Goal: Task Accomplishment & Management: Use online tool/utility

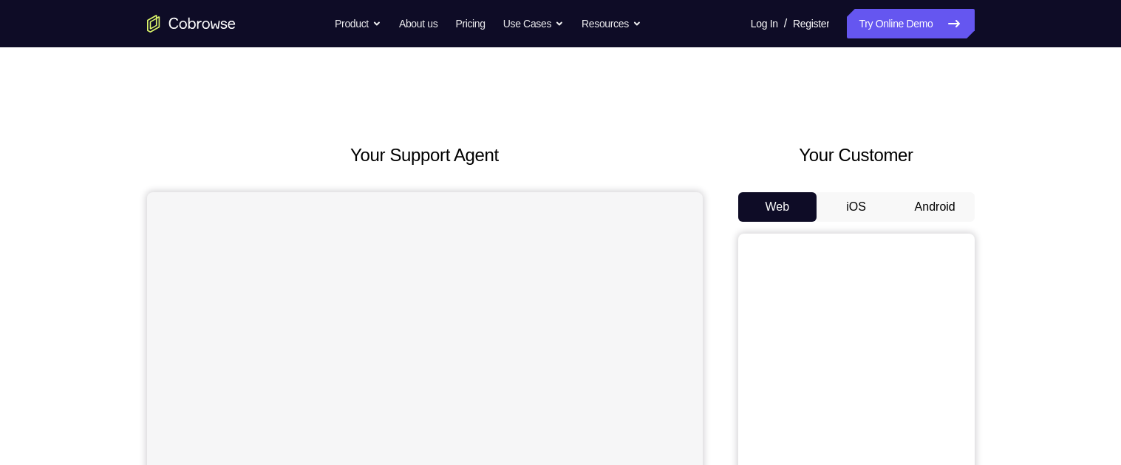
click at [923, 199] on button "Android" at bounding box center [934, 207] width 79 height 30
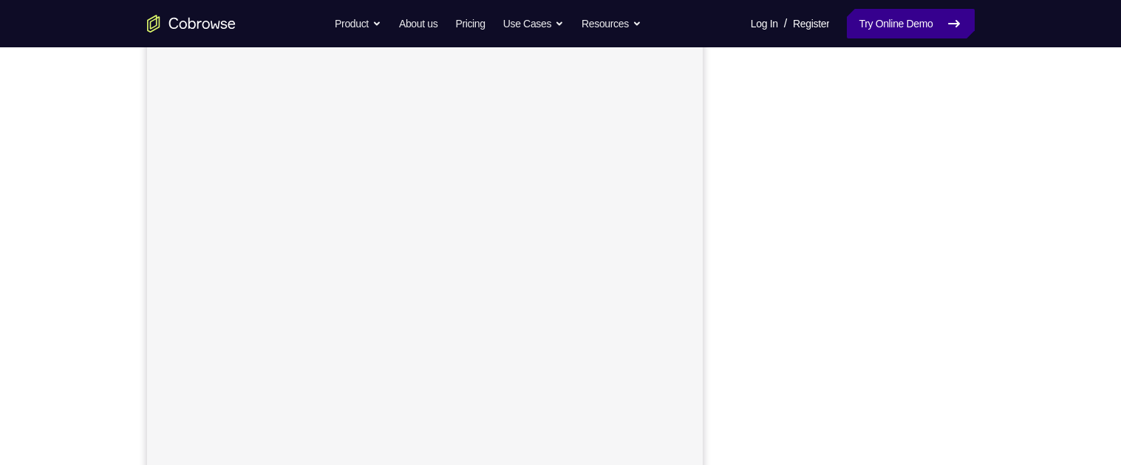
scroll to position [211, 0]
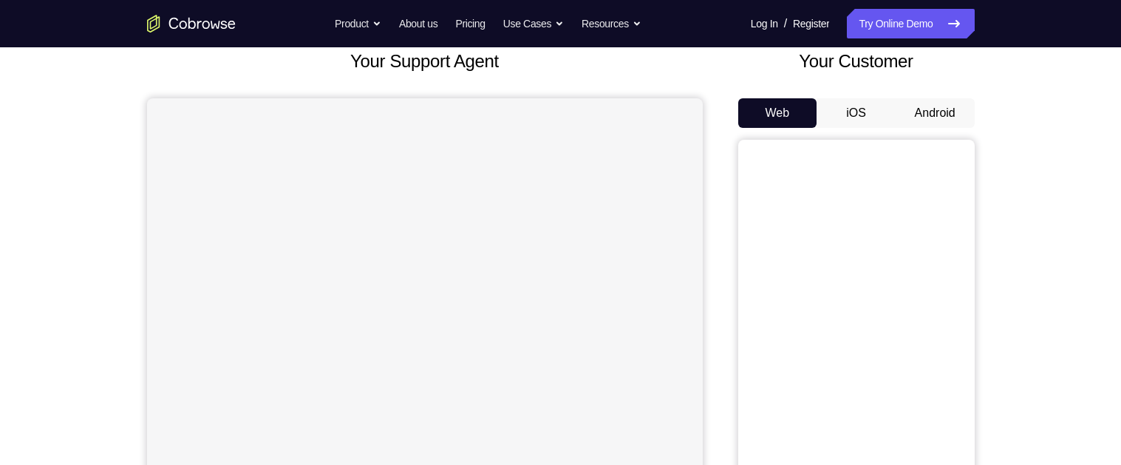
scroll to position [95, 0]
click at [939, 116] on button "Android" at bounding box center [934, 112] width 79 height 30
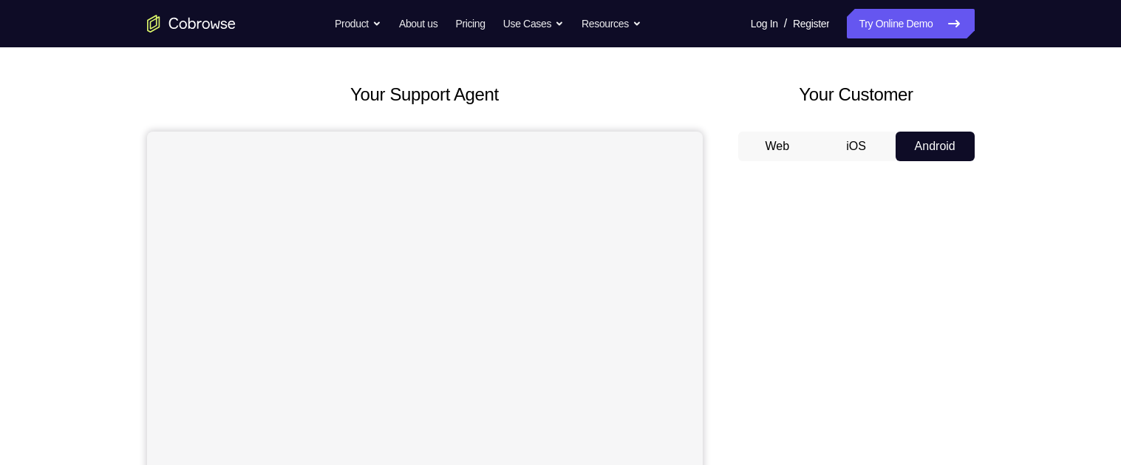
scroll to position [0, 0]
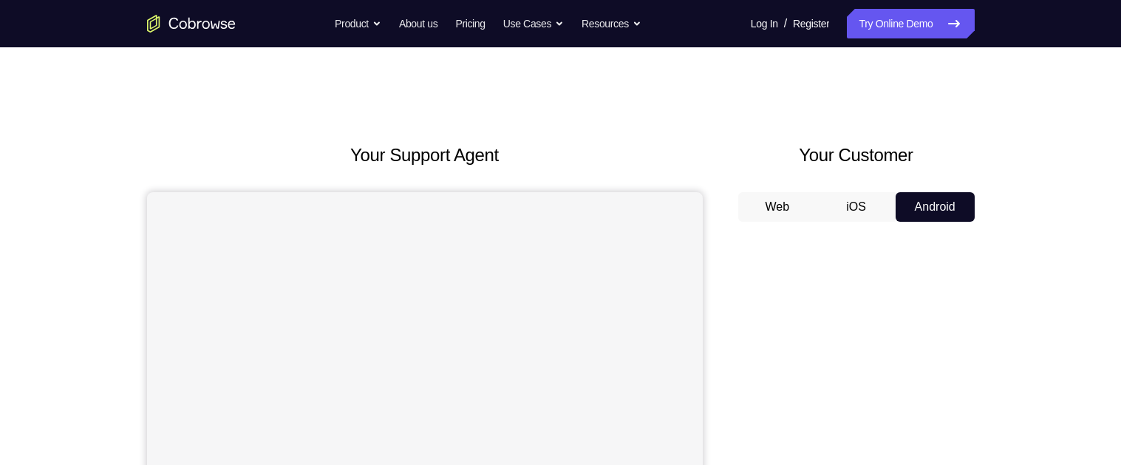
click at [943, 209] on button "Android" at bounding box center [934, 207] width 79 height 30
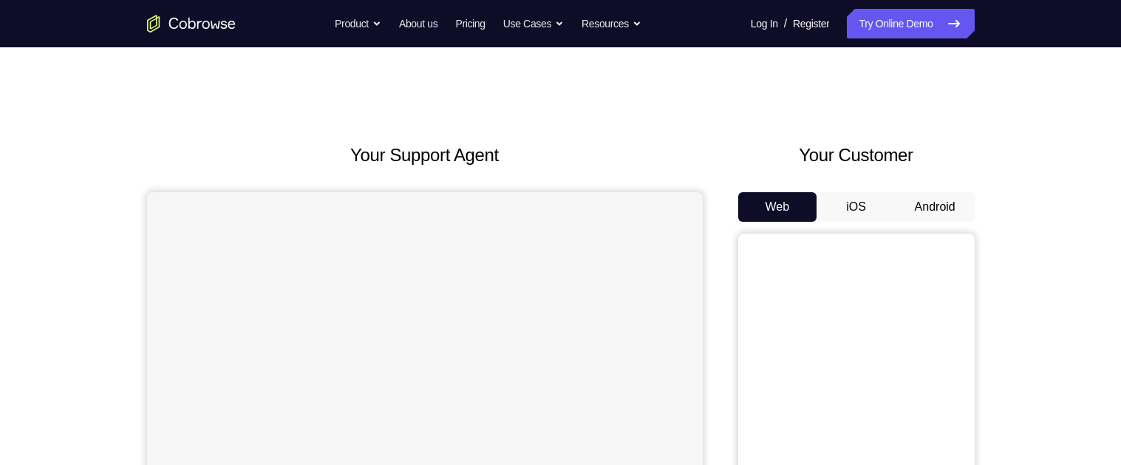
click at [930, 214] on button "Android" at bounding box center [934, 207] width 79 height 30
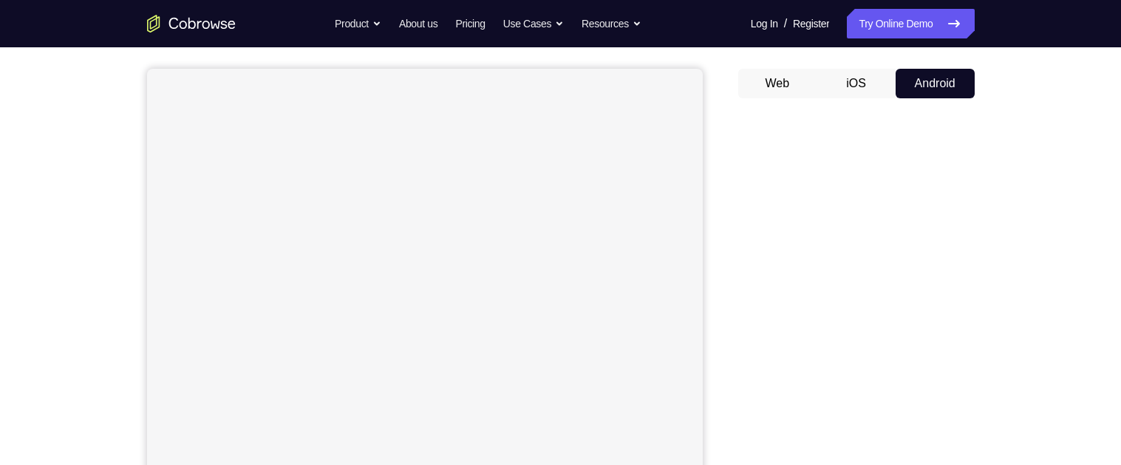
scroll to position [123, 0]
